Goal: Task Accomplishment & Management: Use online tool/utility

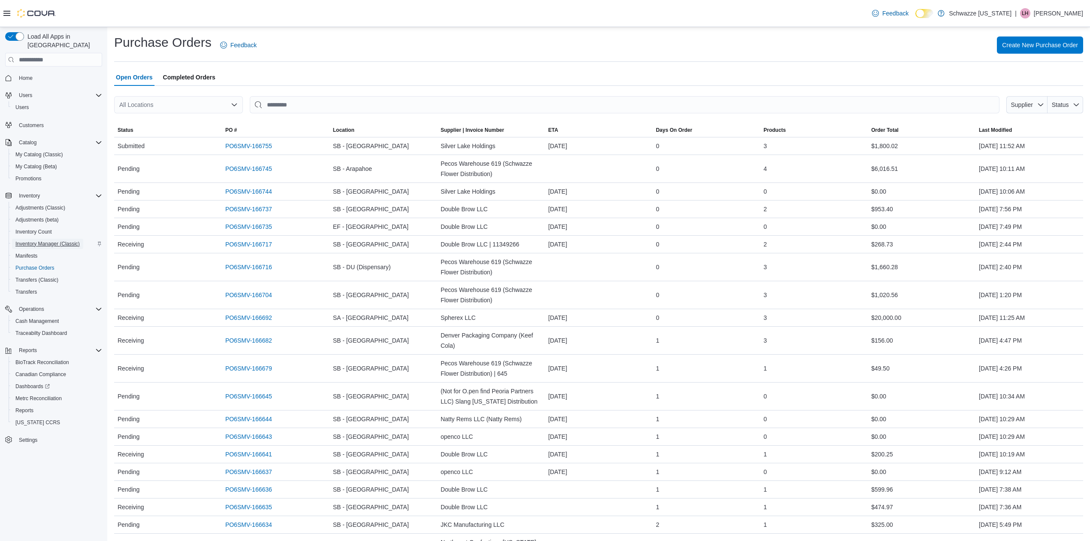
click at [48, 240] on span "Inventory Manager (Classic)" at bounding box center [47, 243] width 64 height 7
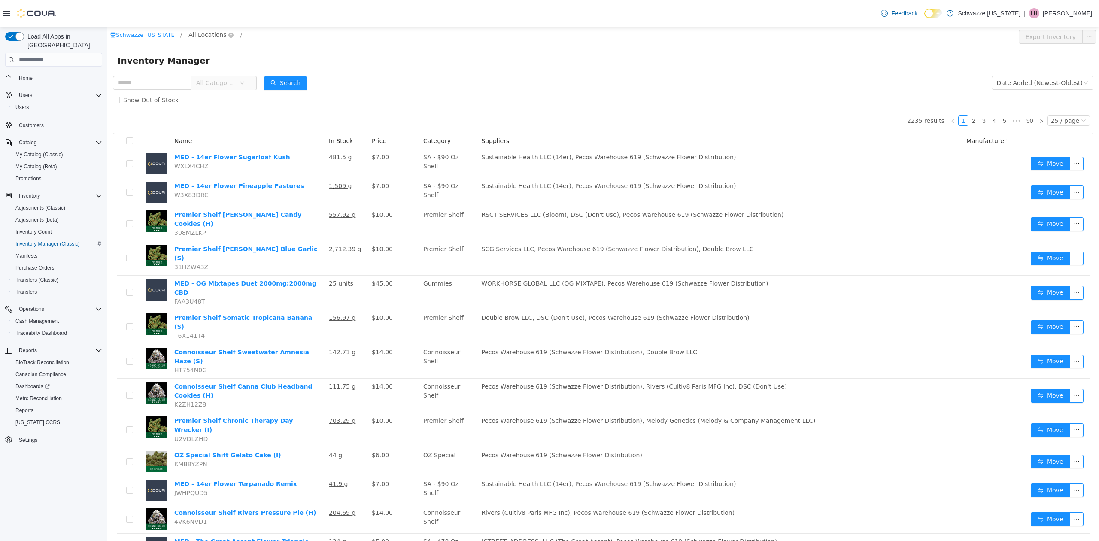
click at [202, 31] on span "All Locations" at bounding box center [207, 34] width 38 height 9
type input "***"
click at [236, 88] on li "Star Buds SB - NW Denver/Pecos" at bounding box center [229, 89] width 90 height 27
click at [236, 95] on span "SB - NW Denver/Pecos" at bounding box center [237, 96] width 67 height 7
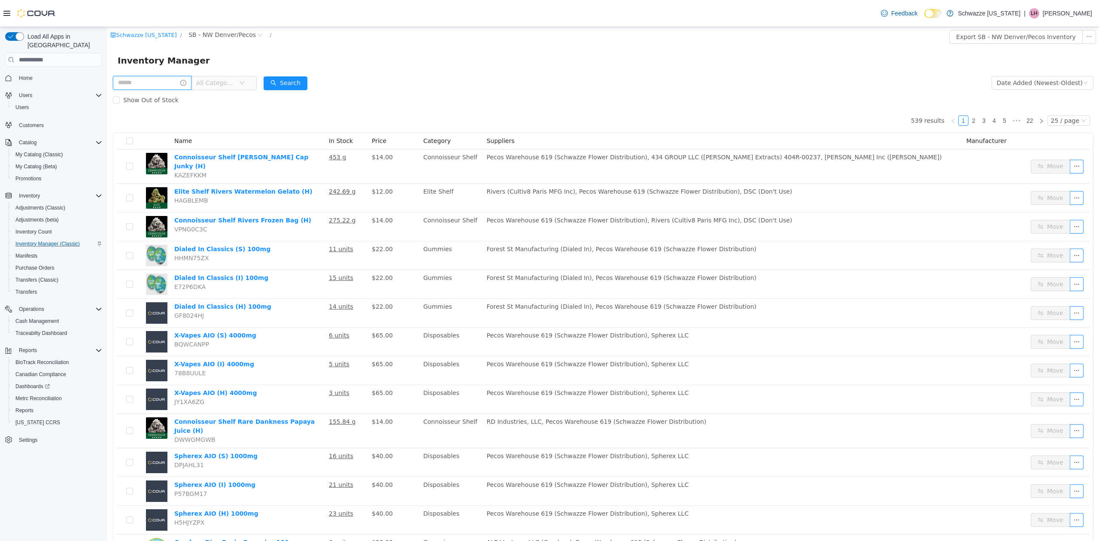
click at [150, 82] on input "text" at bounding box center [152, 83] width 79 height 14
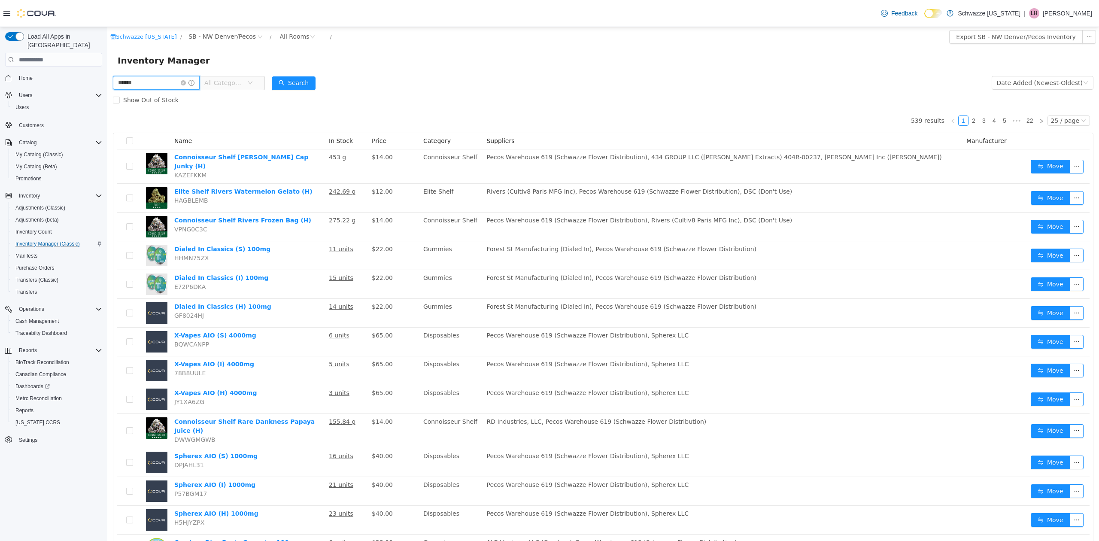
type input "*********"
click at [291, 78] on button "Search" at bounding box center [294, 83] width 44 height 14
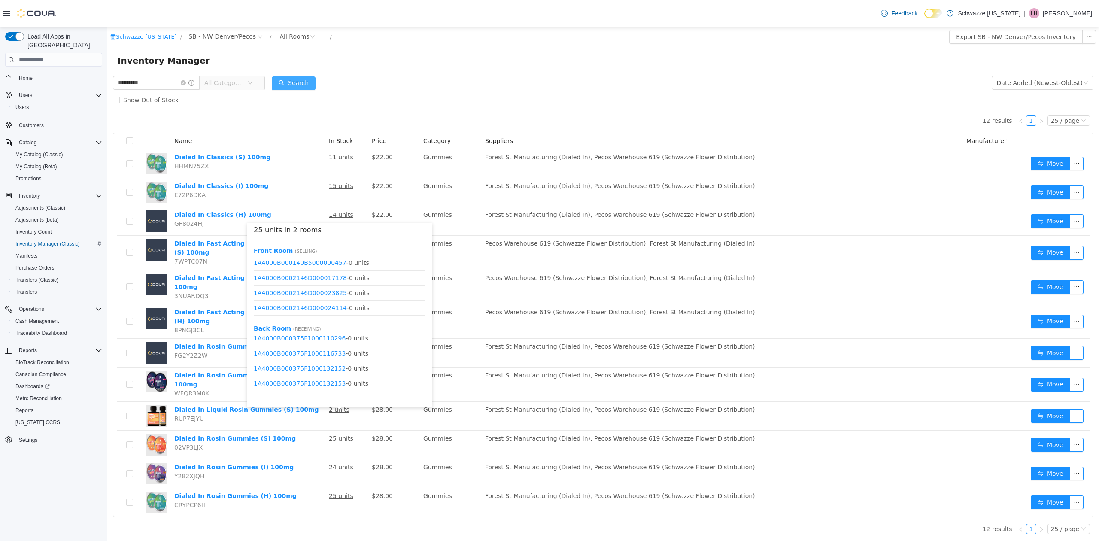
scroll to position [521, 0]
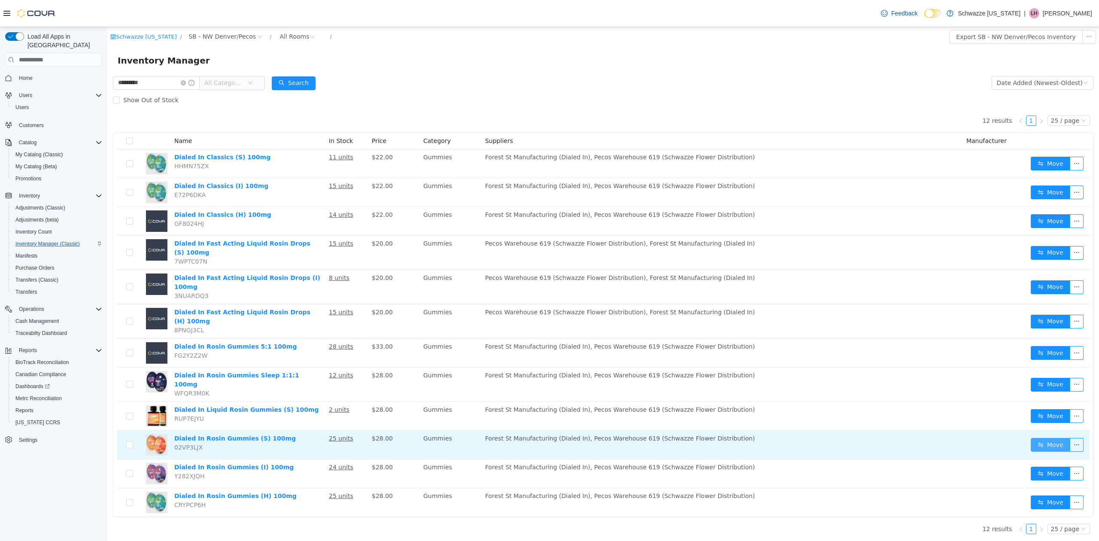
click at [1050, 438] on button "Move" at bounding box center [1049, 445] width 39 height 14
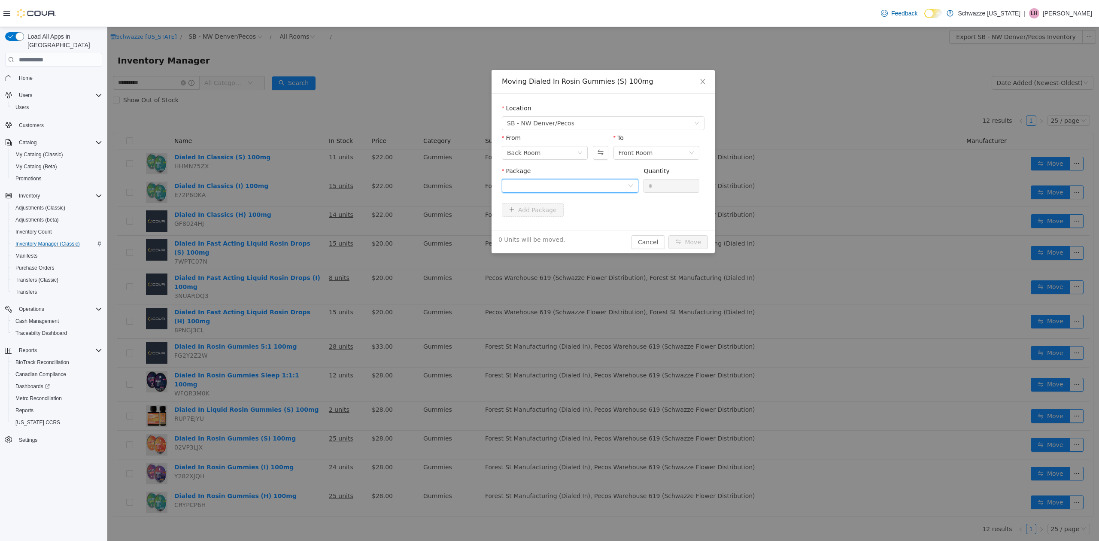
click at [554, 183] on div at bounding box center [567, 185] width 121 height 13
click at [554, 218] on strong "1A4000B000375F1000158511" at bounding box center [557, 216] width 101 height 7
drag, startPoint x: 679, startPoint y: 189, endPoint x: 625, endPoint y: 190, distance: 54.1
click at [625, 190] on span "Package 1A4000B000375F1000158511 Quantity * 16 Units available to move in this …" at bounding box center [603, 186] width 203 height 38
type input "**"
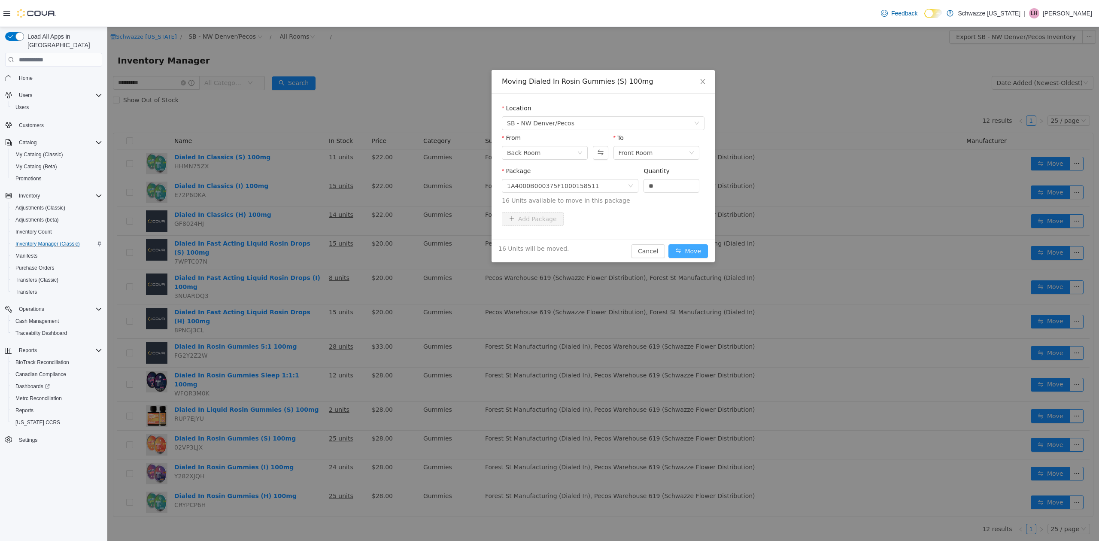
click at [689, 246] on button "Move" at bounding box center [687, 251] width 39 height 14
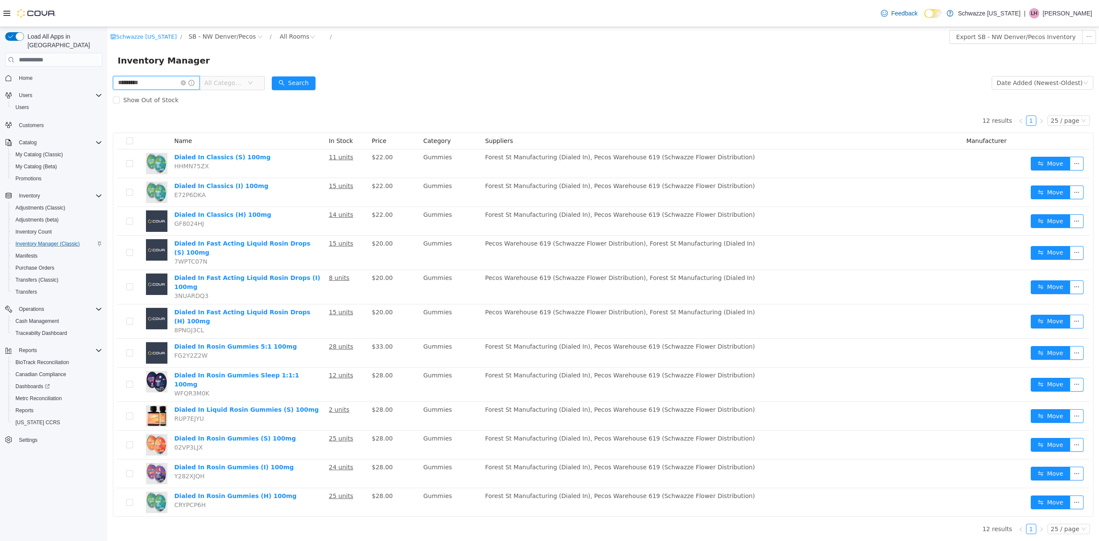
drag, startPoint x: 136, startPoint y: 79, endPoint x: 45, endPoint y: 77, distance: 90.6
click at [107, 77] on html "Schwazze [US_STATE] / SB - NW [GEOGRAPHIC_DATA]/Pecos / All Rooms / Export SB -…" at bounding box center [602, 284] width 991 height 514
type input "**********"
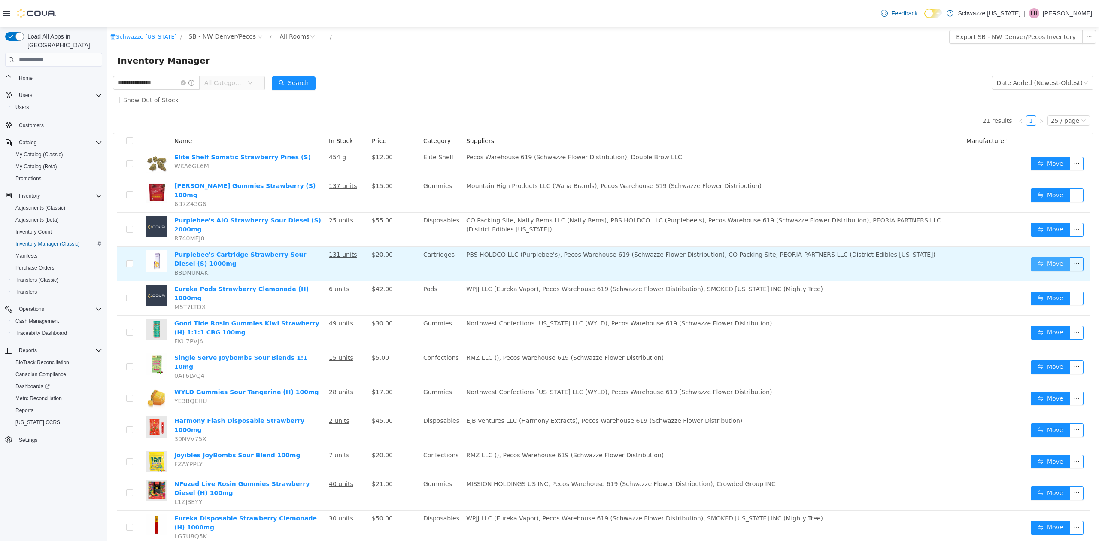
click at [1043, 257] on button "Move" at bounding box center [1049, 264] width 39 height 14
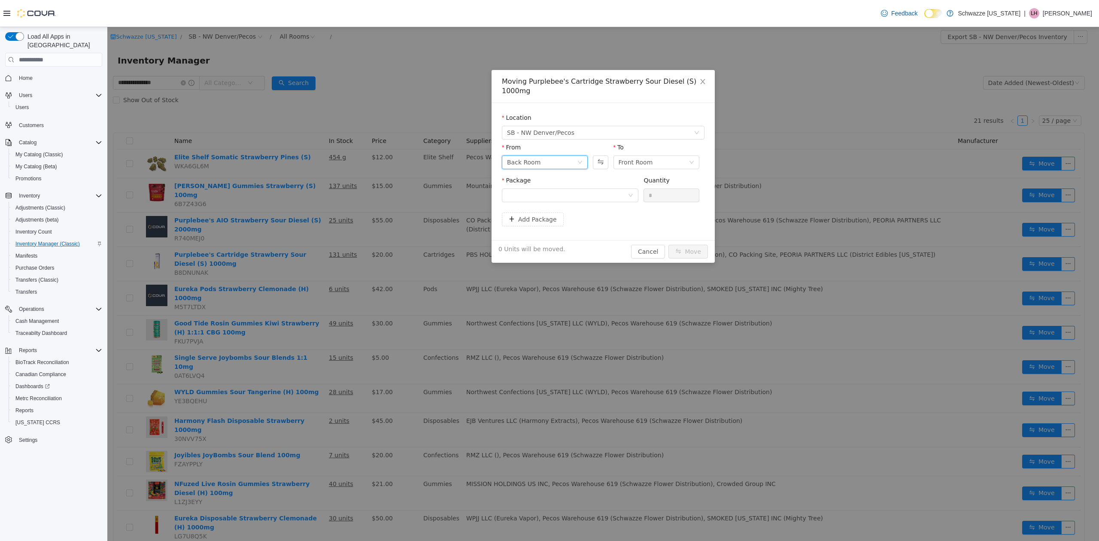
click at [561, 164] on div "Back Room" at bounding box center [542, 162] width 70 height 13
click at [555, 192] on li "Front Room" at bounding box center [545, 193] width 86 height 14
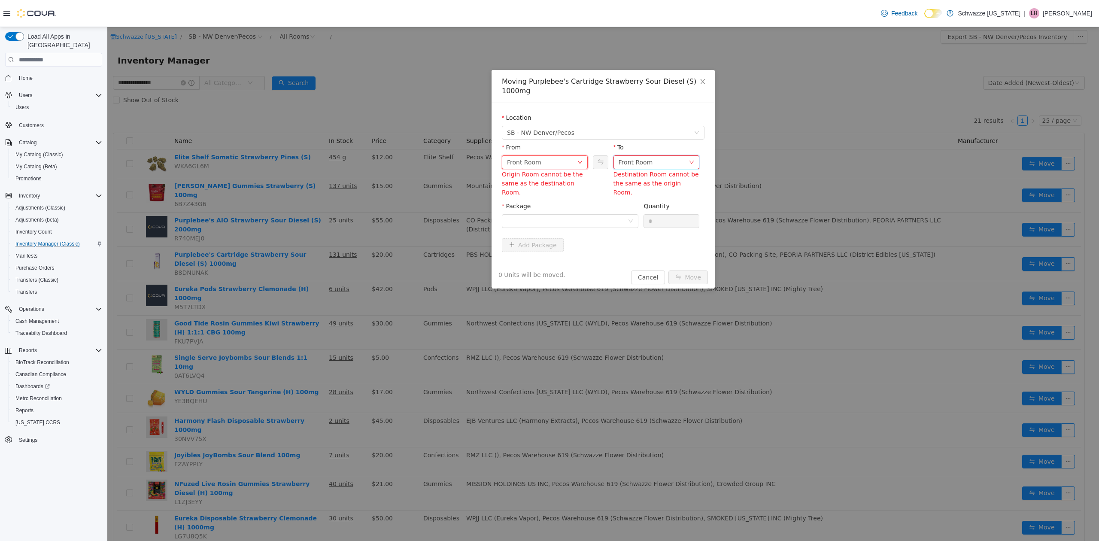
click at [630, 163] on div "Front Room" at bounding box center [635, 162] width 34 height 13
click at [636, 203] on li "Back Room" at bounding box center [656, 207] width 86 height 14
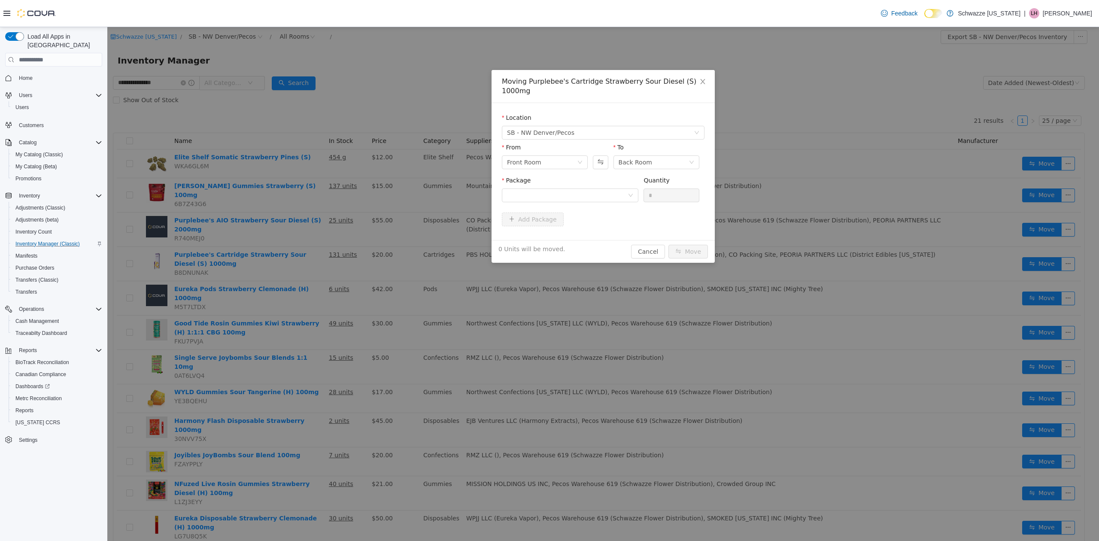
click at [563, 208] on div "Package Quantity *" at bounding box center [603, 192] width 203 height 33
click at [563, 196] on div at bounding box center [567, 195] width 121 height 13
click at [566, 227] on strong "1A4000B0000F67D000095902" at bounding box center [558, 226] width 102 height 7
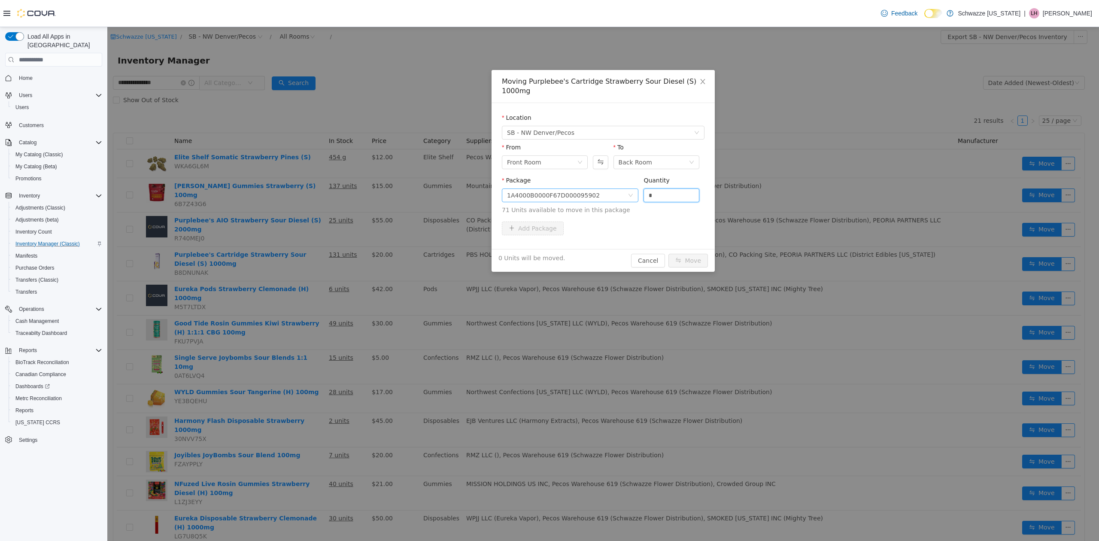
drag, startPoint x: 663, startPoint y: 194, endPoint x: 632, endPoint y: 190, distance: 31.7
click at [632, 191] on span "Package 1A4000B0000F67D000095902 Quantity * 71 Units available to move in this …" at bounding box center [603, 196] width 203 height 38
type input "**"
click at [690, 263] on button "Move" at bounding box center [687, 261] width 39 height 14
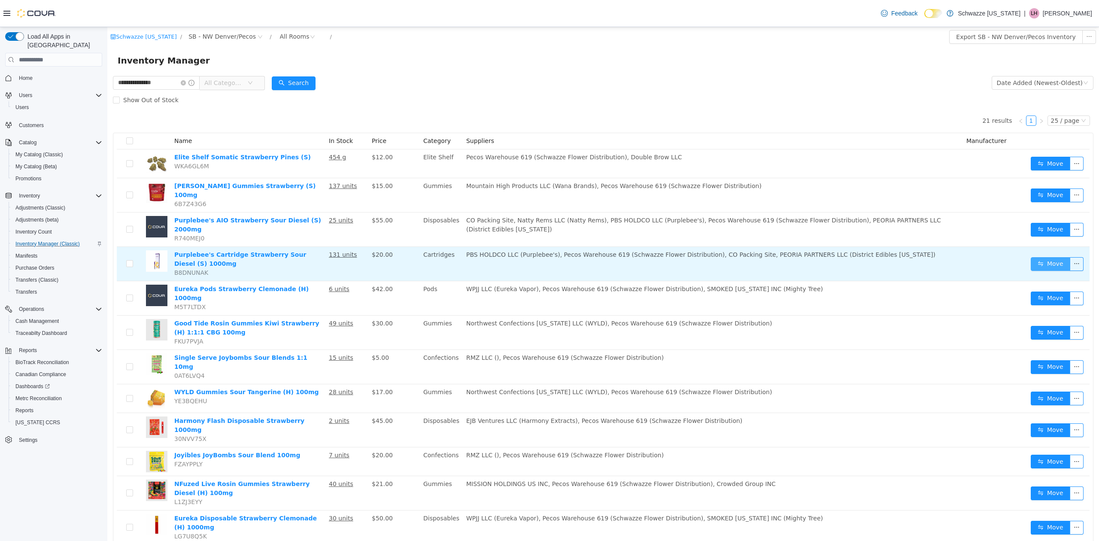
click at [1030, 257] on button "Move" at bounding box center [1049, 264] width 39 height 14
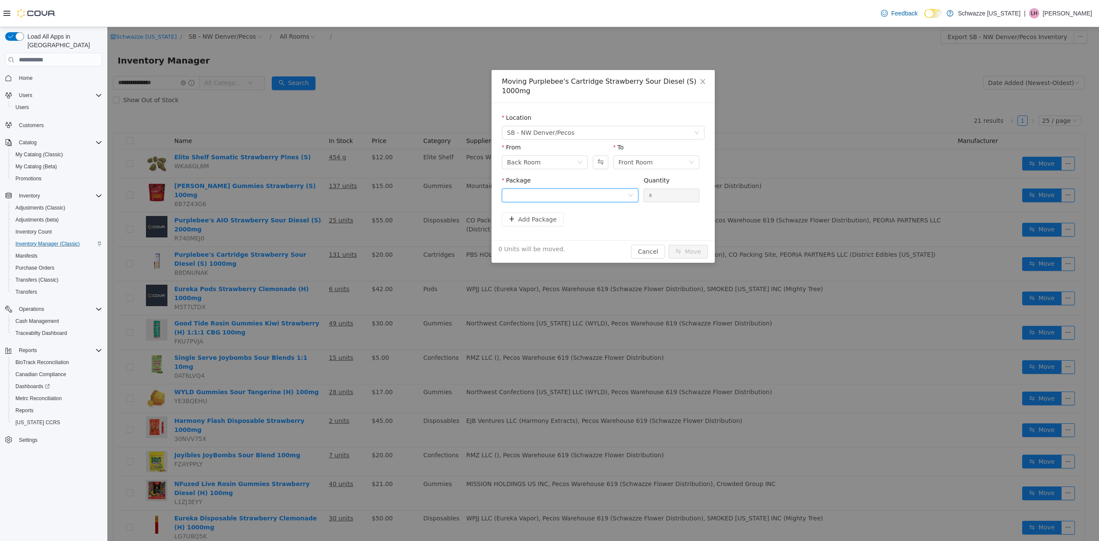
click at [534, 191] on div at bounding box center [567, 195] width 121 height 13
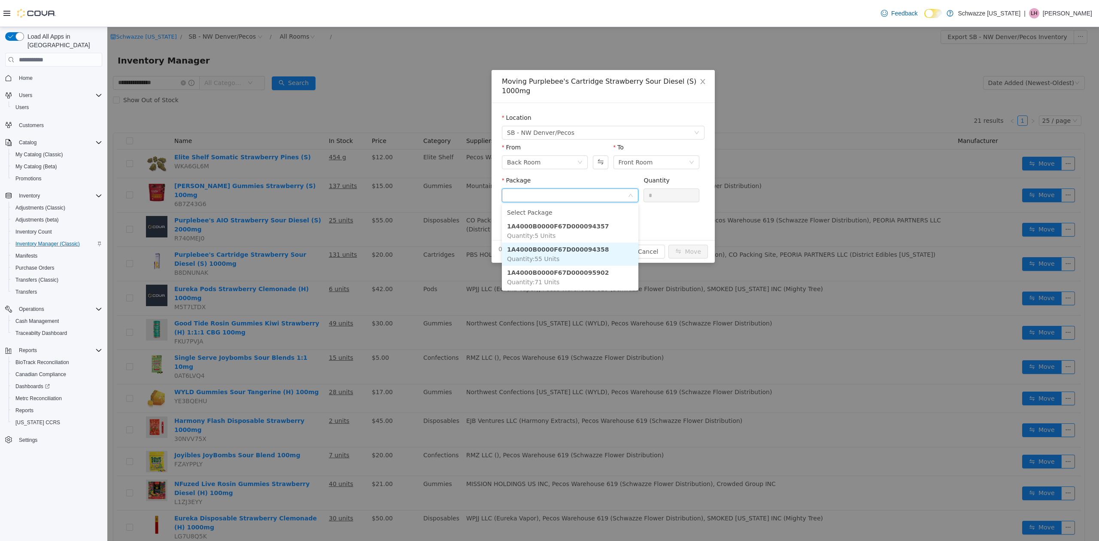
click at [545, 249] on strong "1A4000B0000F67D000094358" at bounding box center [558, 249] width 102 height 7
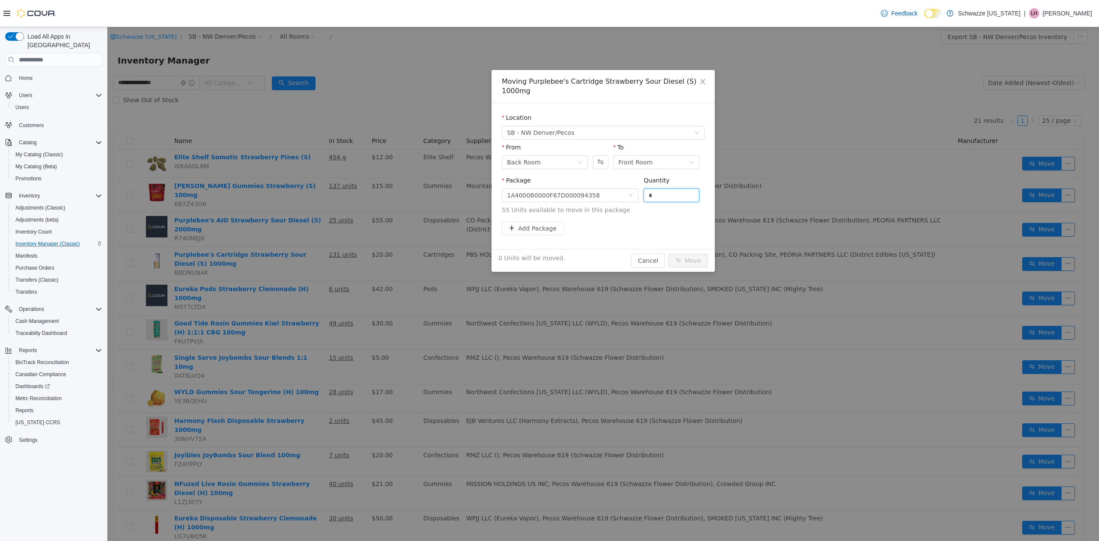
drag, startPoint x: 656, startPoint y: 194, endPoint x: 630, endPoint y: 185, distance: 27.3
click at [630, 186] on span "Package 1A4000B0000F67D000094358 Quantity * 55 Units available to move in this …" at bounding box center [603, 196] width 203 height 38
type input "**"
click at [682, 261] on button "Move" at bounding box center [687, 261] width 39 height 14
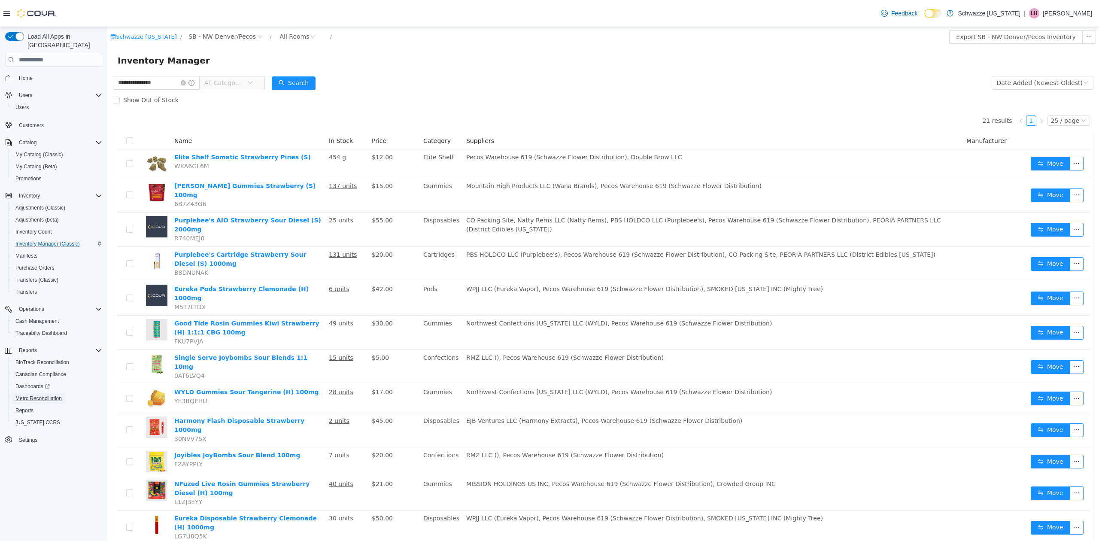
click at [23, 394] on span "Metrc Reconciliation" at bounding box center [38, 398] width 46 height 10
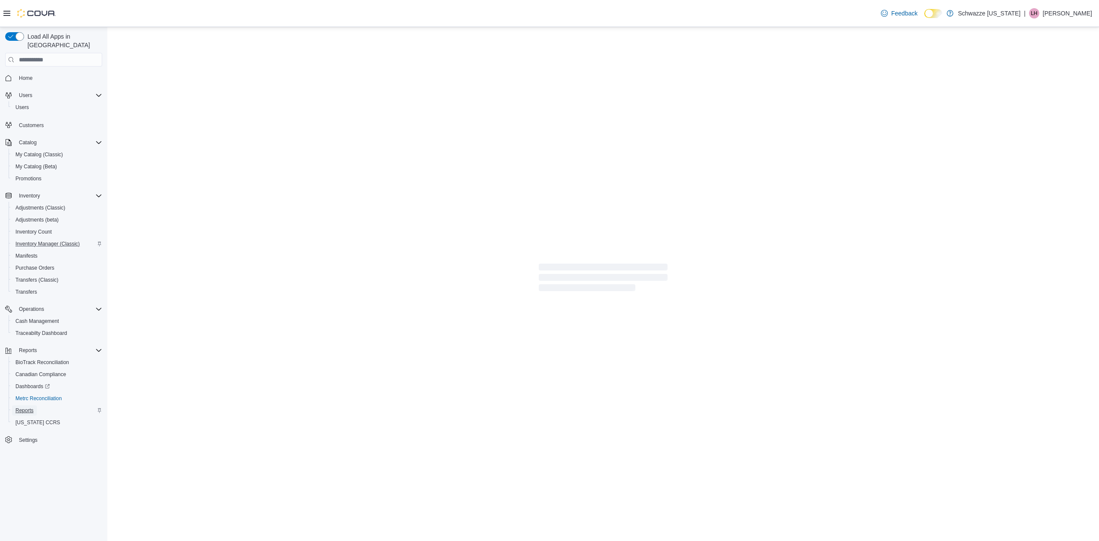
click at [21, 407] on span "Reports" at bounding box center [24, 410] width 18 height 7
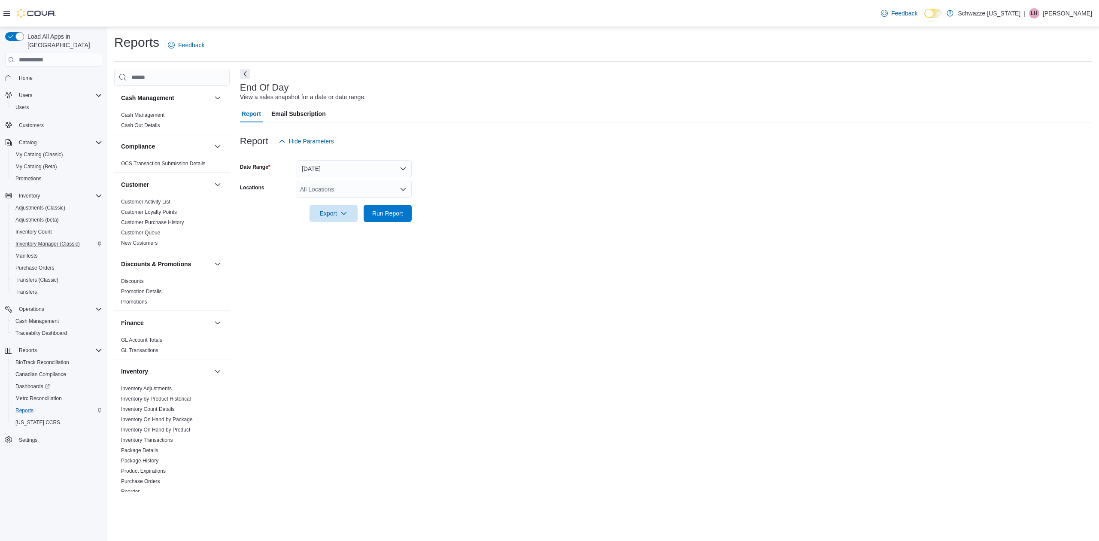
click at [326, 194] on div "All Locations" at bounding box center [354, 189] width 115 height 17
type input "***"
click at [346, 193] on div "***" at bounding box center [354, 189] width 115 height 17
click at [352, 202] on span "SB - NW Denver/Pecos" at bounding box center [350, 204] width 63 height 9
drag, startPoint x: 469, startPoint y: 215, endPoint x: 395, endPoint y: 226, distance: 74.9
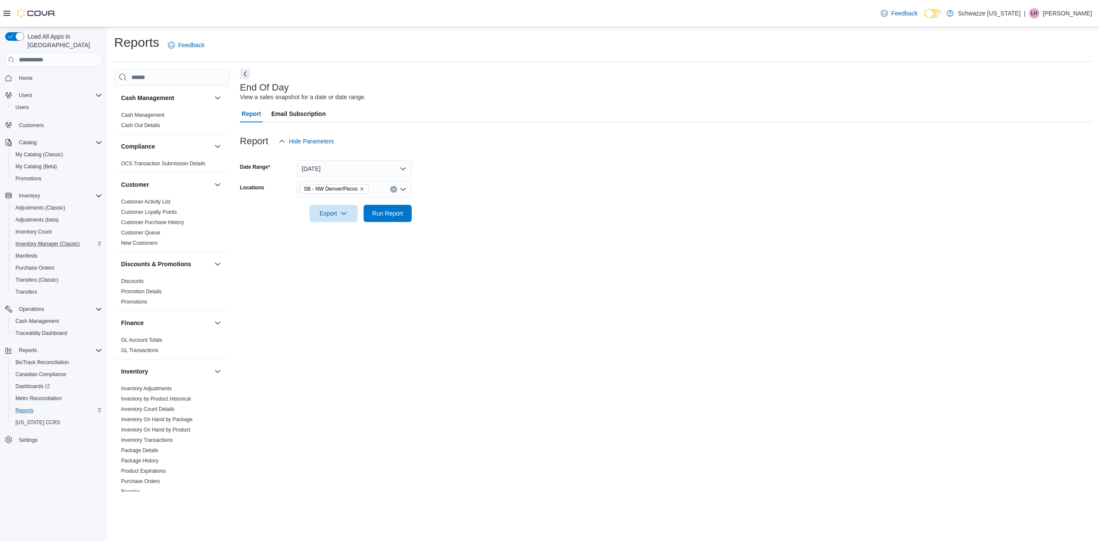
click at [453, 218] on form "Date Range [DATE] Locations SB - [GEOGRAPHIC_DATA] [GEOGRAPHIC_DATA]/Pecos Expo…" at bounding box center [666, 186] width 852 height 72
click at [386, 214] on span "Run Report" at bounding box center [387, 213] width 31 height 9
